Goal: Find contact information: Find contact information

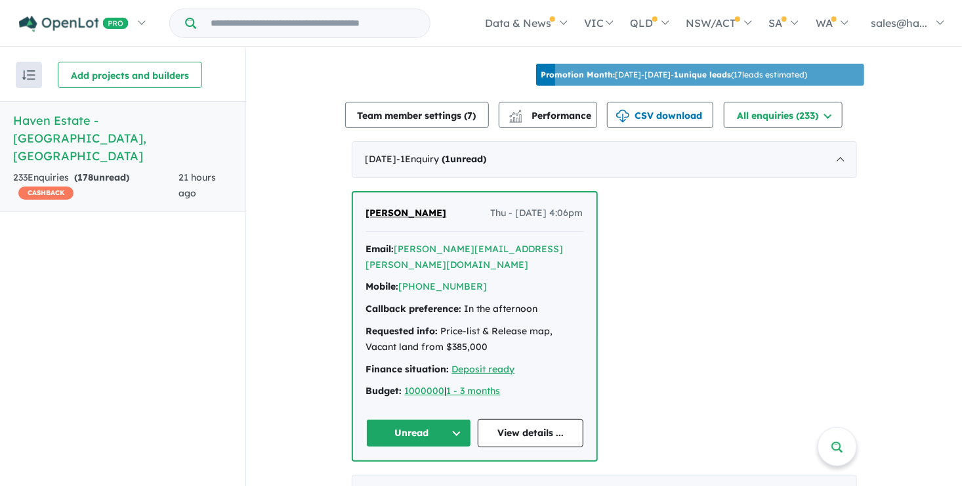
scroll to position [525, 0]
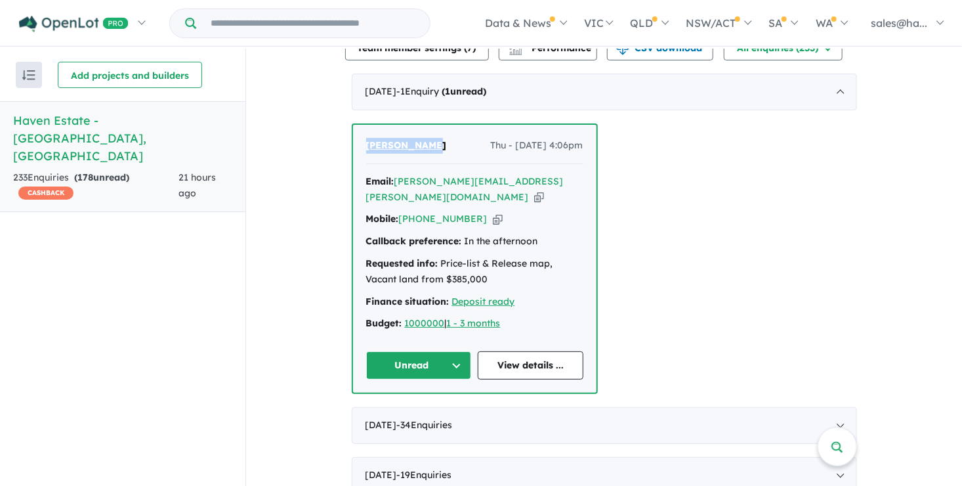
drag, startPoint x: 417, startPoint y: 139, endPoint x: 341, endPoint y: 138, distance: 76.8
drag, startPoint x: 341, startPoint y: 138, endPoint x: 377, endPoint y: 137, distance: 36.1
copy span "[PERSON_NAME]"
click at [493, 212] on icon "button" at bounding box center [498, 219] width 10 height 14
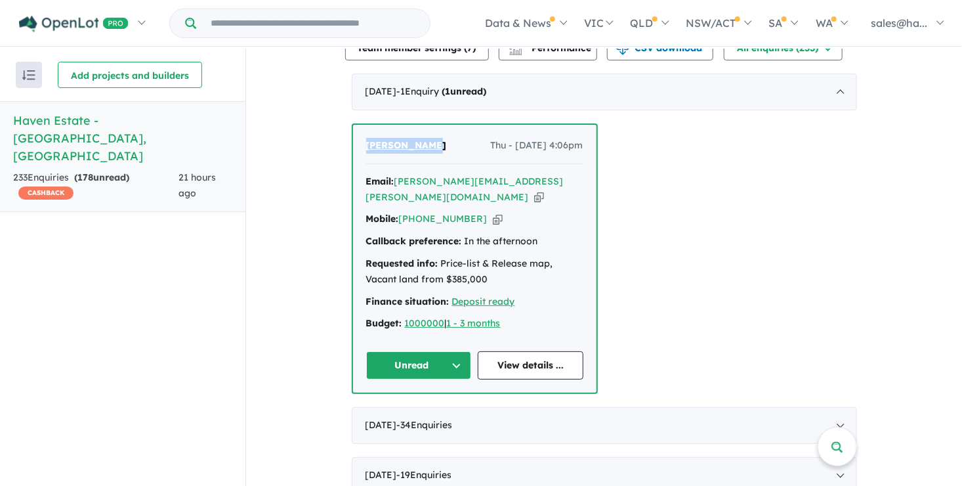
copy span "[PERSON_NAME]"
click at [534, 190] on icon "button" at bounding box center [539, 197] width 10 height 14
copy span "[PERSON_NAME]"
click at [534, 351] on link "View details ..." at bounding box center [531, 365] width 106 height 28
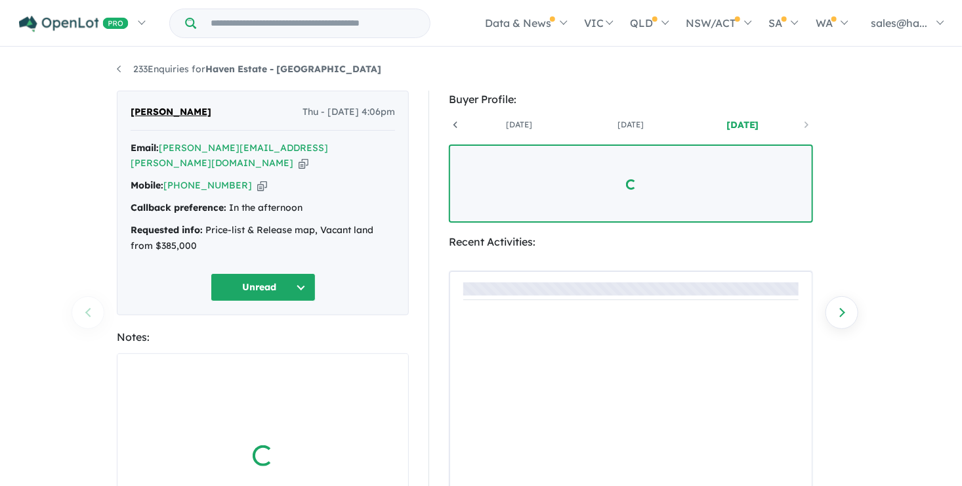
scroll to position [0, 97]
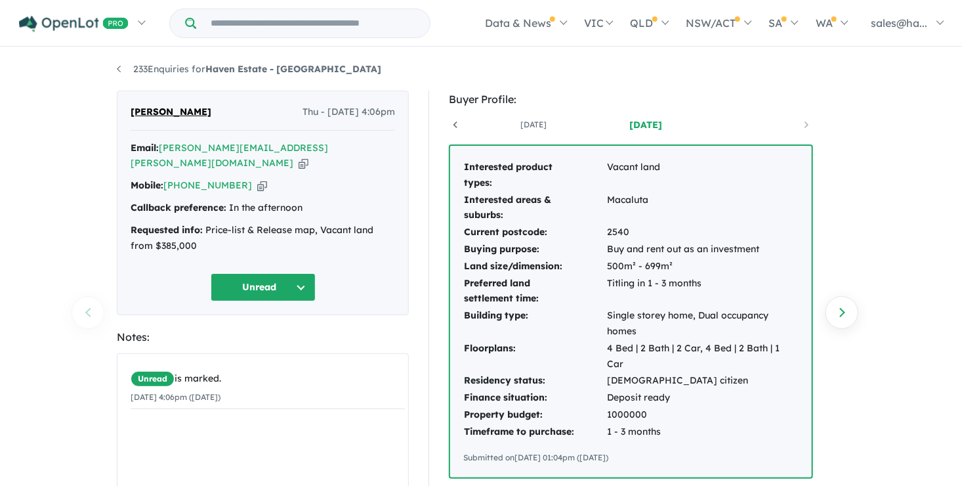
click at [299, 156] on icon "button" at bounding box center [304, 163] width 10 height 14
drag, startPoint x: 289, startPoint y: 150, endPoint x: 257, endPoint y: 239, distance: 94.9
click at [257, 239] on div "Email: [PERSON_NAME][EMAIL_ADDRESS][PERSON_NAME][DOMAIN_NAME] Copied! Mobile: […" at bounding box center [263, 200] width 265 height 120
click at [299, 156] on icon "button" at bounding box center [304, 163] width 10 height 14
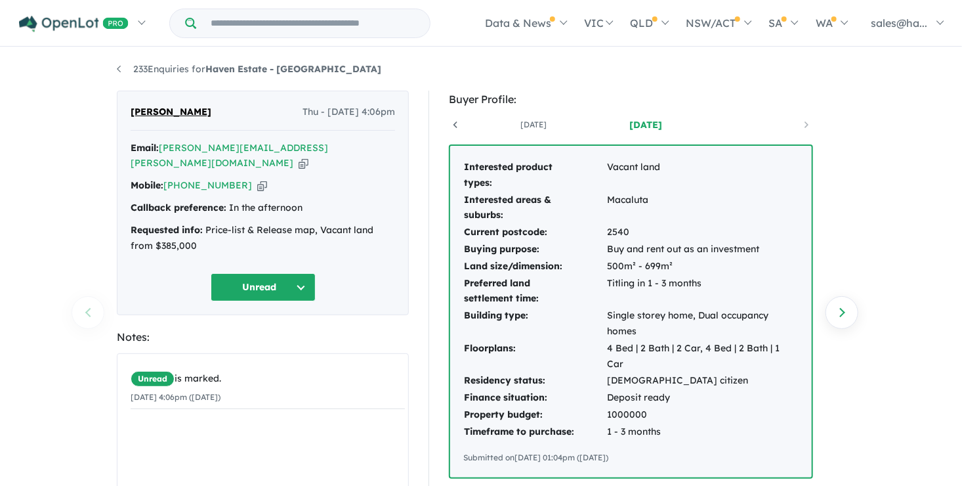
click at [299, 156] on icon "button" at bounding box center [304, 163] width 10 height 14
click at [312, 158] on span "Copied!" at bounding box center [326, 163] width 29 height 10
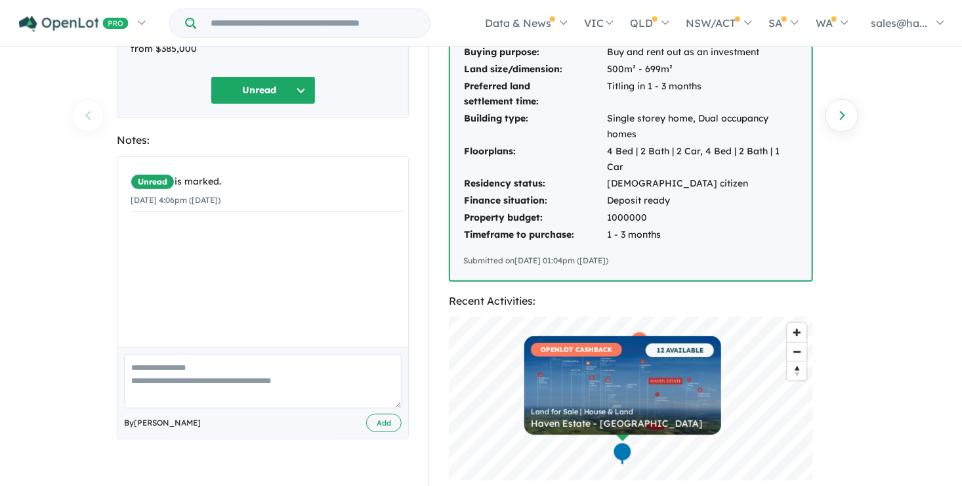
scroll to position [131, 0]
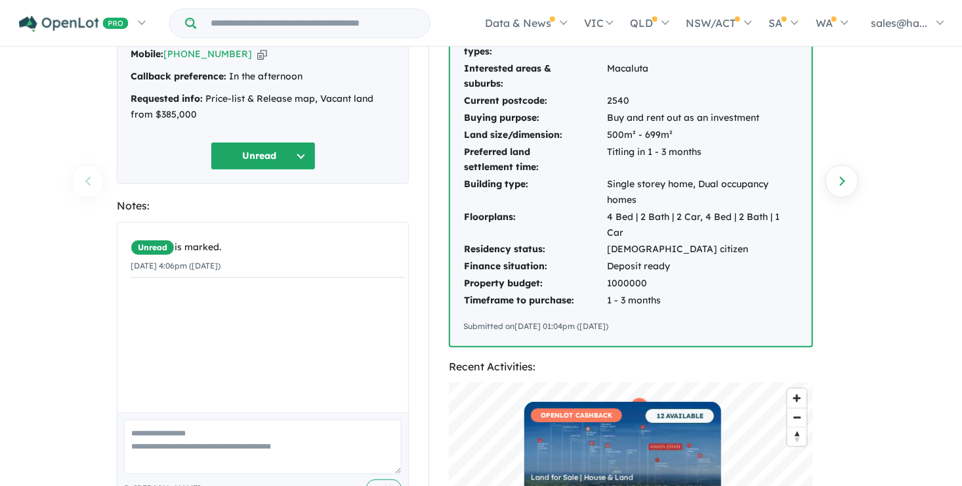
click at [304, 142] on button "Unread" at bounding box center [263, 156] width 105 height 28
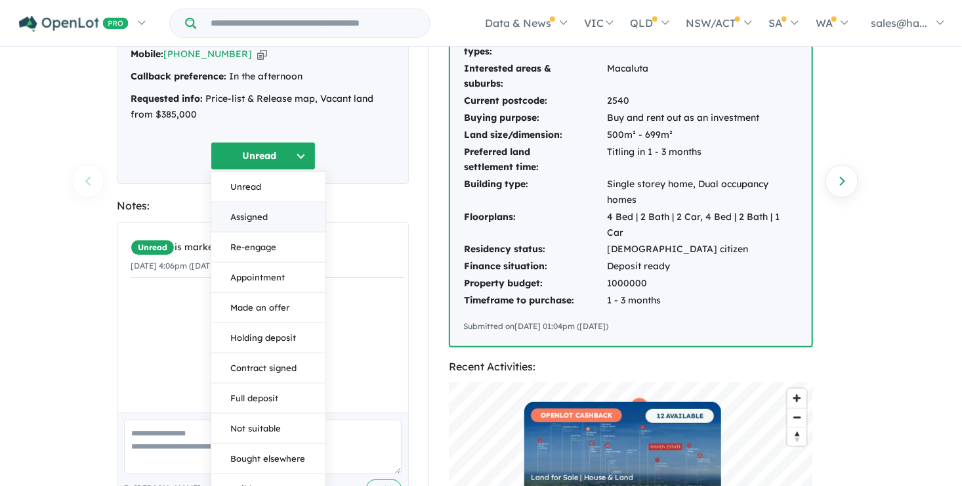
click at [261, 203] on button "Assigned" at bounding box center [268, 217] width 114 height 30
